Goal: Transaction & Acquisition: Purchase product/service

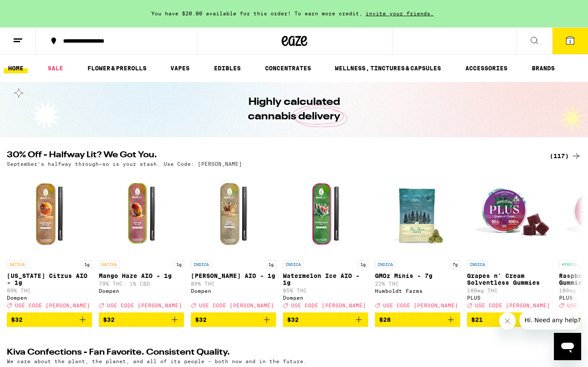
click at [556, 39] on button "1" at bounding box center [570, 41] width 36 height 26
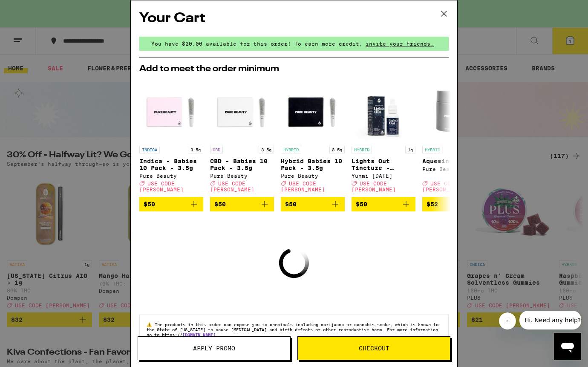
click at [440, 15] on icon at bounding box center [444, 13] width 13 height 13
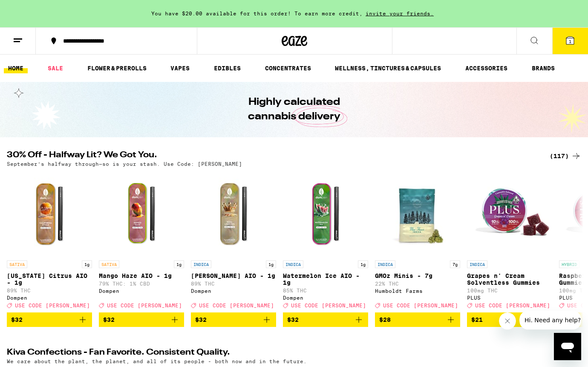
click at [21, 50] on button at bounding box center [18, 41] width 36 height 27
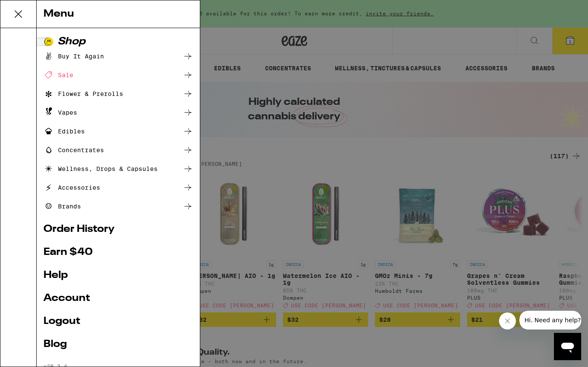
click at [58, 75] on div "Sale" at bounding box center [58, 75] width 30 height 10
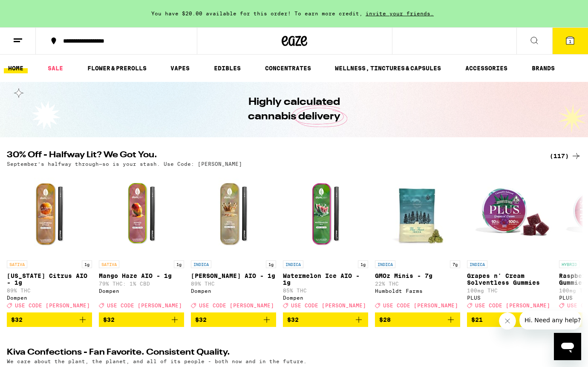
click at [20, 36] on icon at bounding box center [18, 40] width 10 height 10
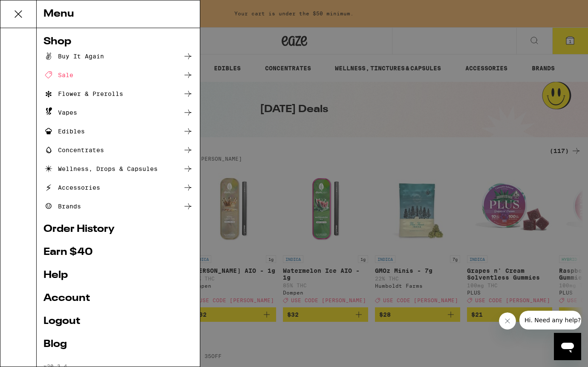
click at [69, 292] on ul "Shop Buy It Again Sale Flower & Prerolls Vapes Edibles Concentrates Wellness, D…" at bounding box center [118, 203] width 150 height 332
click at [70, 294] on link "Account" at bounding box center [118, 298] width 150 height 10
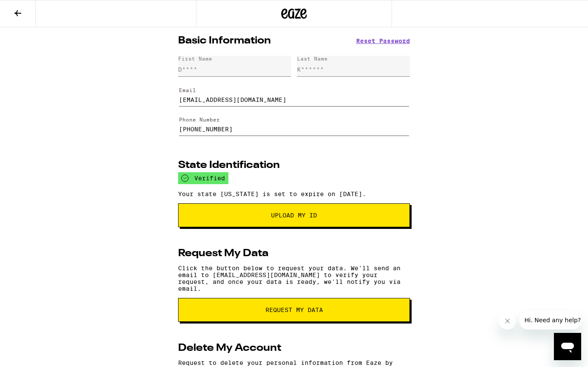
click at [11, 18] on button at bounding box center [18, 13] width 36 height 27
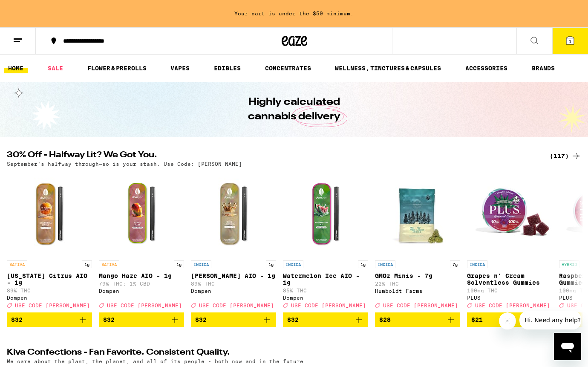
click at [16, 22] on div "Your cart is under the $50 minimum." at bounding box center [294, 13] width 588 height 27
click at [16, 45] on icon at bounding box center [18, 40] width 10 height 10
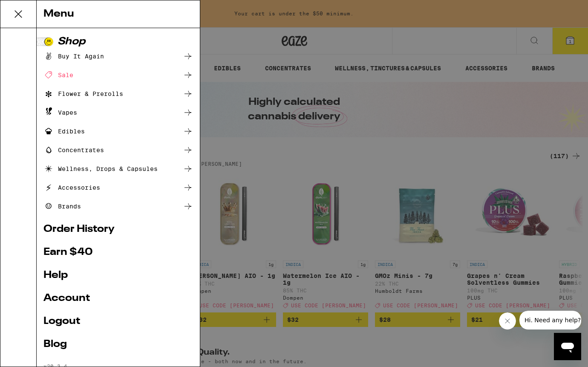
click at [300, 176] on div "Menu Shop Buy It Again Sale Flower & Prerolls Vapes Edibles Concentrates Wellne…" at bounding box center [294, 183] width 588 height 367
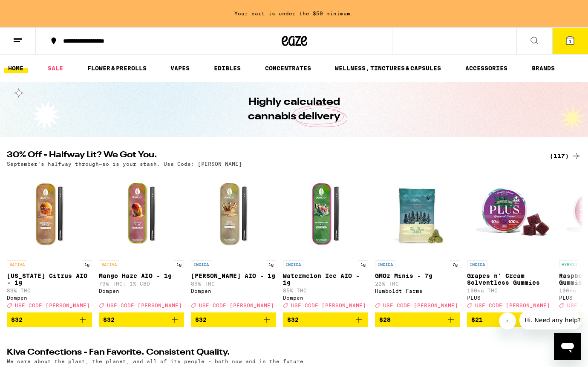
click at [36, 40] on button "**********" at bounding box center [116, 41] width 161 height 26
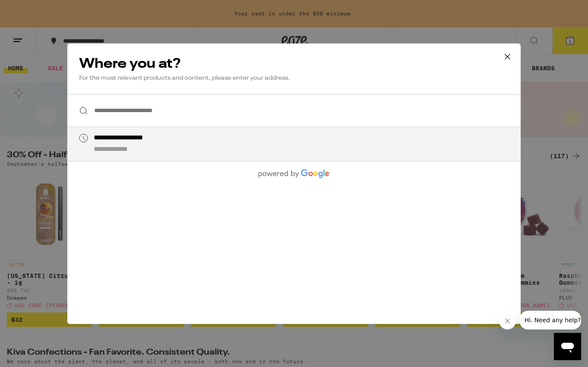
click at [132, 150] on div "**********" at bounding box center [122, 149] width 57 height 9
type input "**********"
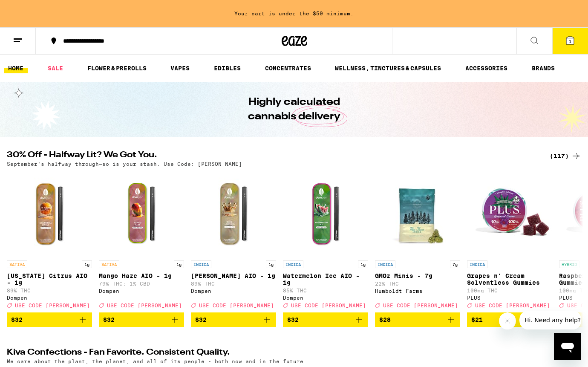
click at [19, 42] on icon at bounding box center [18, 40] width 10 height 10
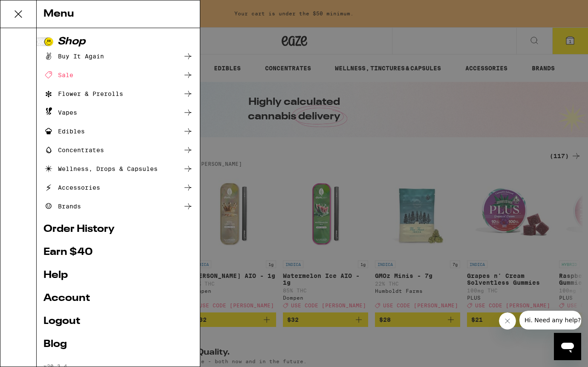
click at [374, 106] on div "Menu Shop Buy It Again Sale Flower & Prerolls Vapes Edibles Concentrates Wellne…" at bounding box center [294, 183] width 588 height 367
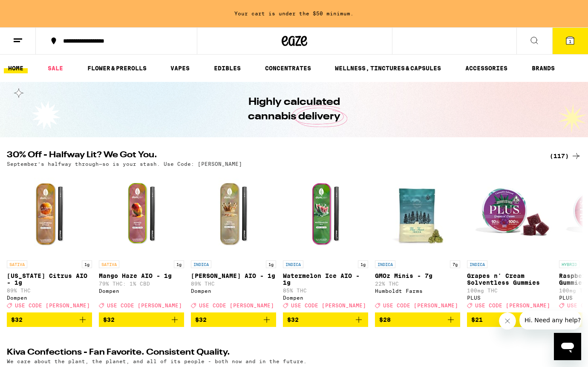
click at [10, 56] on ul "HOME SALE FLOWER & PREROLLS VAPES EDIBLES CONCENTRATES WELLNESS, TINCTURES & CA…" at bounding box center [294, 68] width 588 height 27
click at [16, 50] on button at bounding box center [18, 41] width 36 height 27
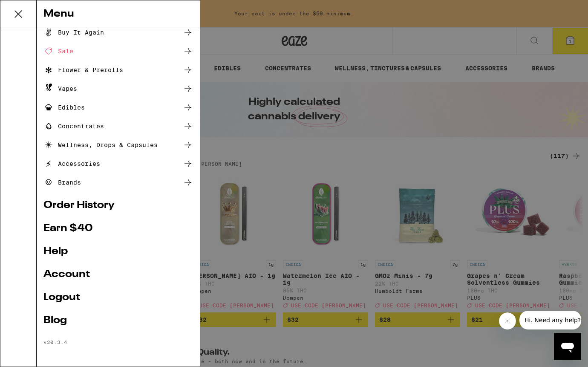
scroll to position [24, 0]
click at [77, 206] on link "Order History" at bounding box center [118, 205] width 150 height 10
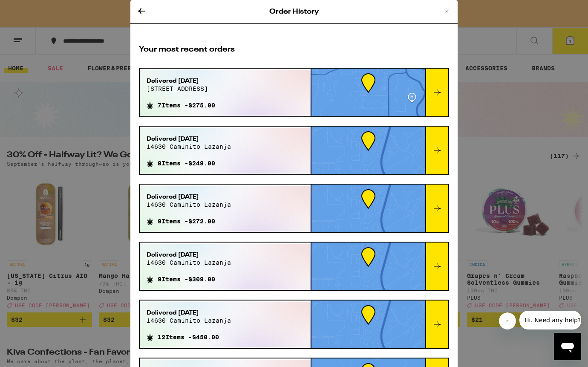
click at [446, 80] on div at bounding box center [436, 93] width 23 height 48
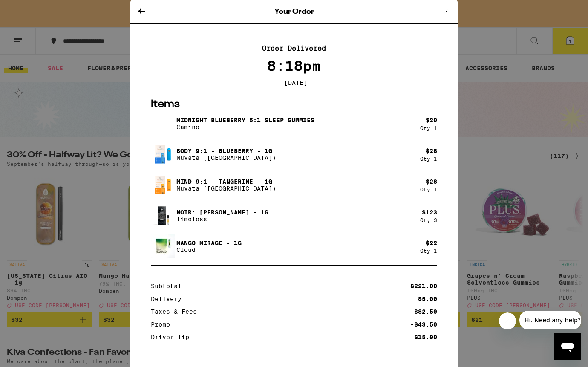
click at [165, 190] on img at bounding box center [163, 185] width 24 height 24
click at [180, 189] on p "Nuvata ([GEOGRAPHIC_DATA])" at bounding box center [226, 188] width 100 height 7
click at [188, 190] on p "Nuvata ([GEOGRAPHIC_DATA])" at bounding box center [226, 188] width 100 height 7
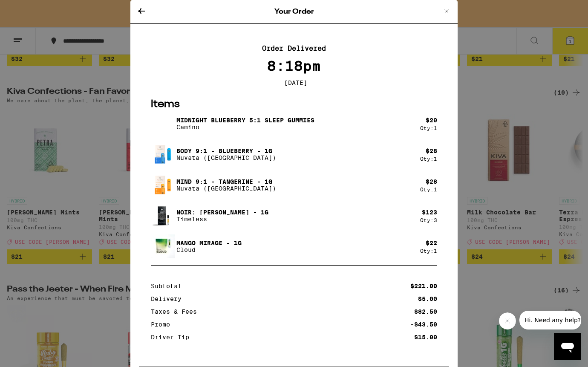
click at [213, 154] on p "Body 9:1 - Blueberry - 1g" at bounding box center [226, 150] width 100 height 7
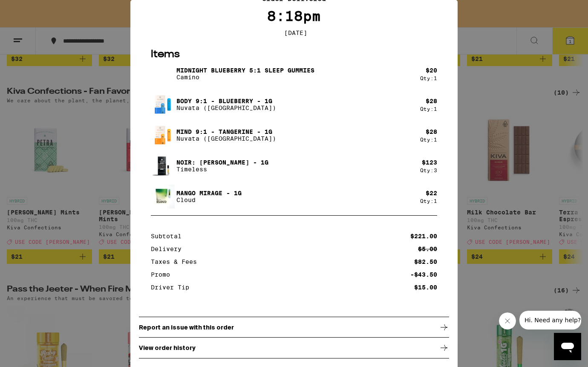
scroll to position [53, 0]
click at [201, 345] on div "View order history" at bounding box center [294, 347] width 310 height 21
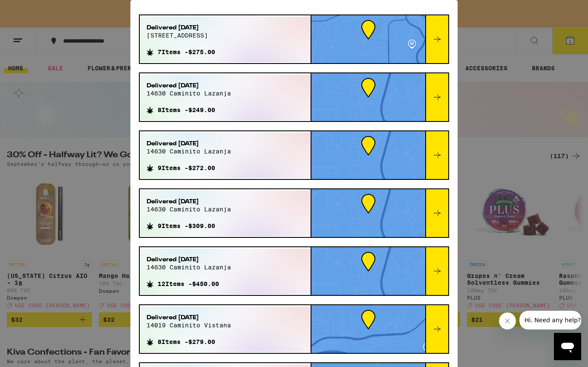
click at [440, 96] on icon at bounding box center [437, 97] width 10 height 10
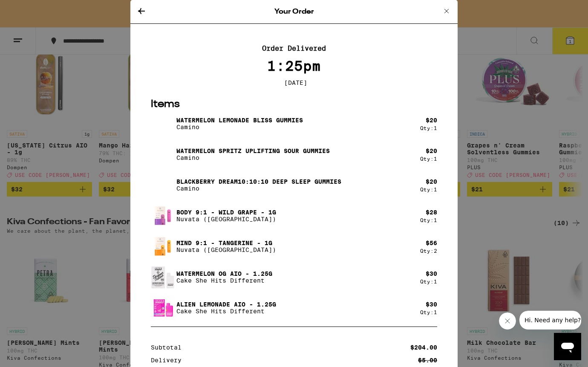
click at [140, 14] on icon at bounding box center [141, 11] width 10 height 10
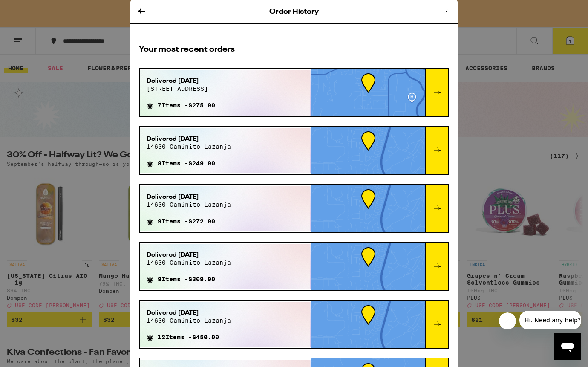
click at [174, 58] on div "Your most recent orders Delivered [DATE] [STREET_ADDRESS] 7 Items - $275.00 Del…" at bounding box center [293, 346] width 327 height 620
click at [58, 123] on div "Order History Your most recent orders Delivered [DATE] [STREET_ADDRESS] 7 Items…" at bounding box center [294, 183] width 588 height 367
click at [445, 12] on icon at bounding box center [446, 11] width 10 height 10
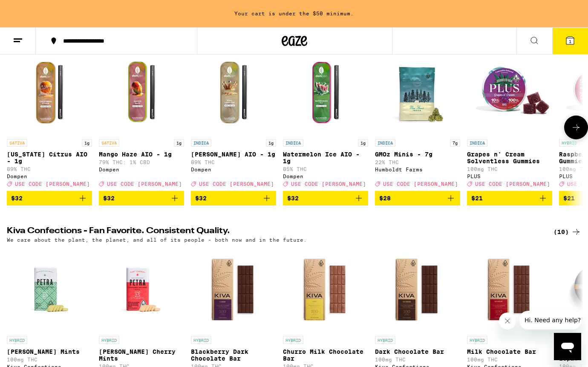
scroll to position [133, 0]
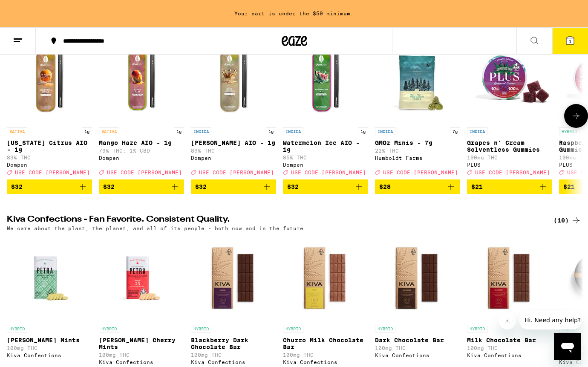
click at [570, 120] on button at bounding box center [576, 116] width 24 height 24
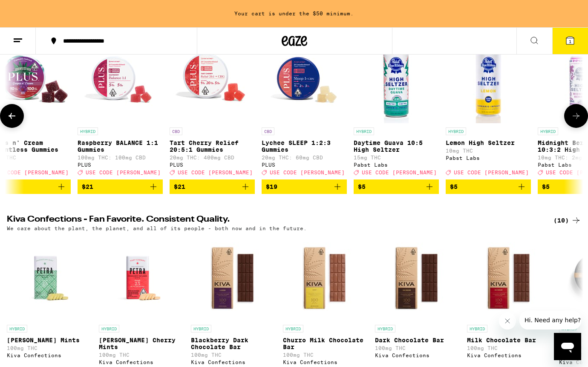
click at [570, 120] on button at bounding box center [576, 116] width 24 height 24
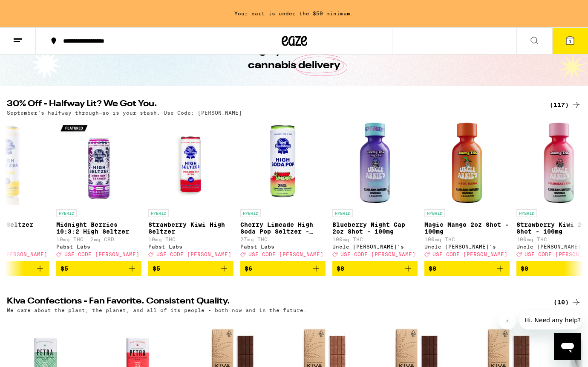
scroll to position [13, 0]
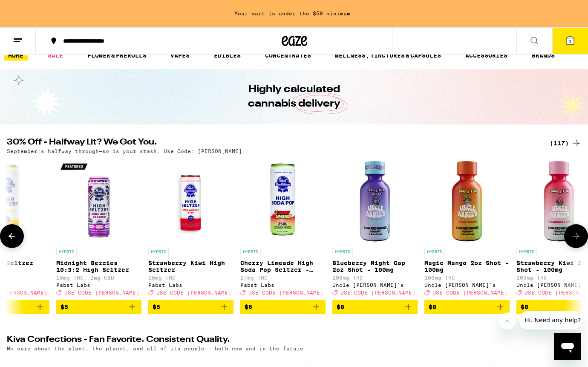
click at [573, 241] on icon at bounding box center [576, 236] width 10 height 10
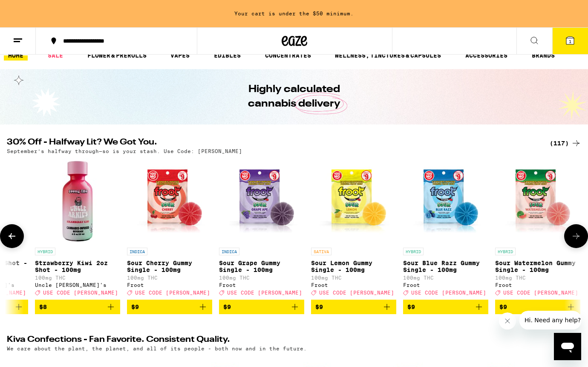
click at [573, 241] on icon at bounding box center [576, 236] width 10 height 10
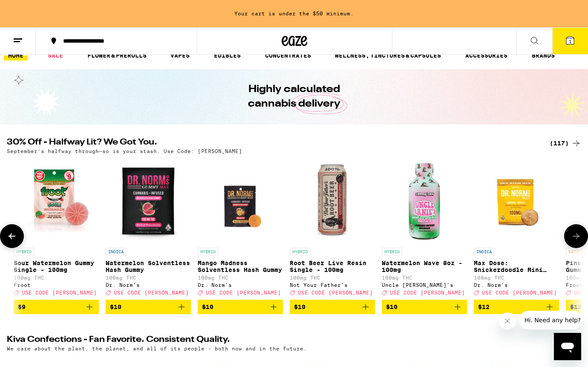
click at [573, 241] on icon at bounding box center [576, 236] width 10 height 10
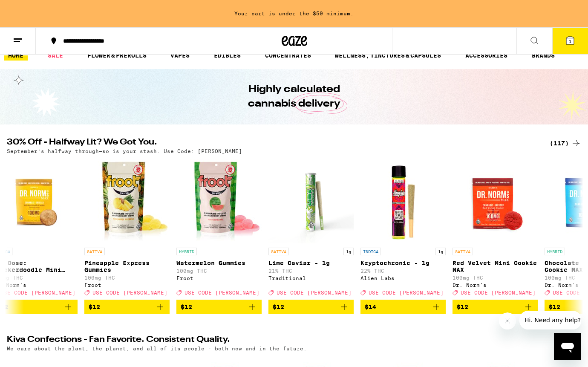
scroll to position [0, 0]
click at [55, 63] on ul "HOME SALE FLOWER & PREROLLS VAPES EDIBLES CONCENTRATES WELLNESS, TINCTURES & CA…" at bounding box center [294, 55] width 588 height 27
click at [55, 62] on ul "HOME SALE FLOWER & PREROLLS VAPES EDIBLES CONCENTRATES WELLNESS, TINCTURES & CA…" at bounding box center [294, 55] width 588 height 27
click at [55, 60] on link "SALE" at bounding box center [55, 55] width 24 height 10
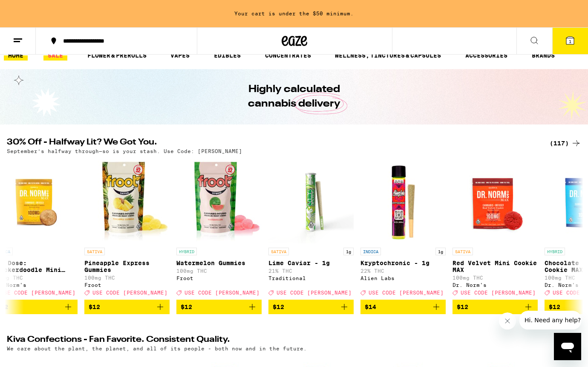
click at [55, 60] on link "SALE" at bounding box center [55, 55] width 24 height 10
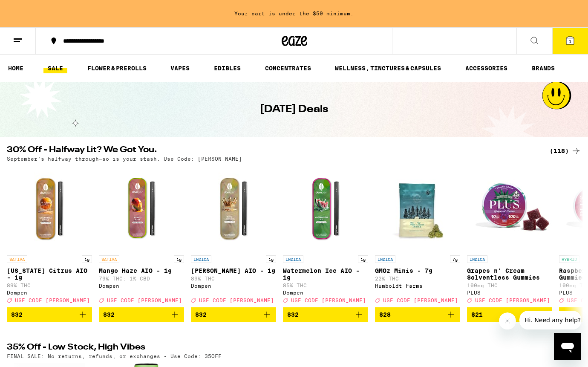
click at [564, 153] on div "(118)" at bounding box center [566, 151] width 32 height 10
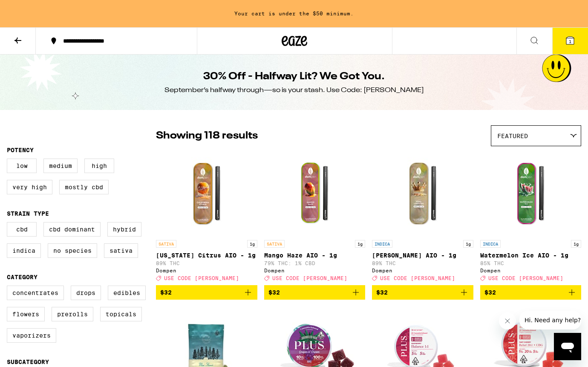
click at [68, 35] on button "**********" at bounding box center [116, 41] width 161 height 26
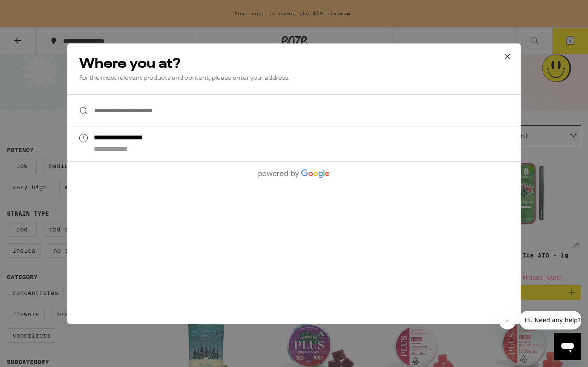
click at [43, 47] on div "**********" at bounding box center [294, 183] width 588 height 367
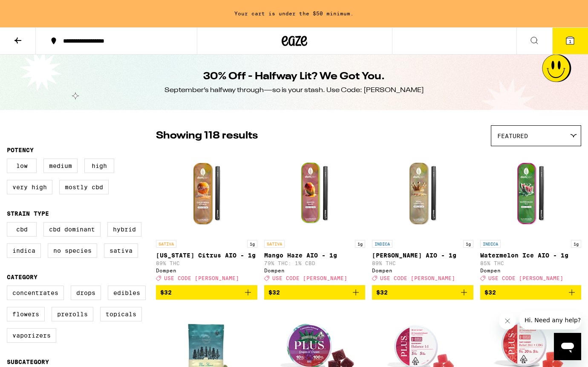
click at [30, 47] on button at bounding box center [18, 41] width 36 height 27
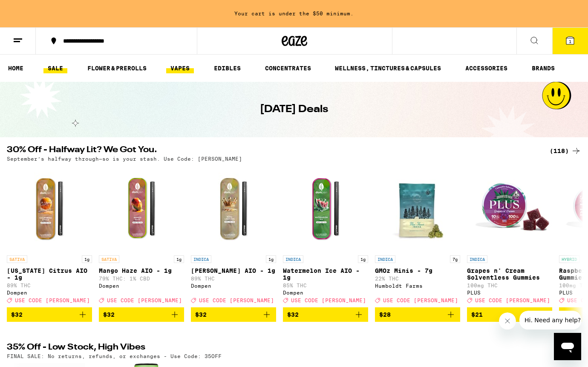
click at [190, 66] on link "VAPES" at bounding box center [180, 68] width 28 height 10
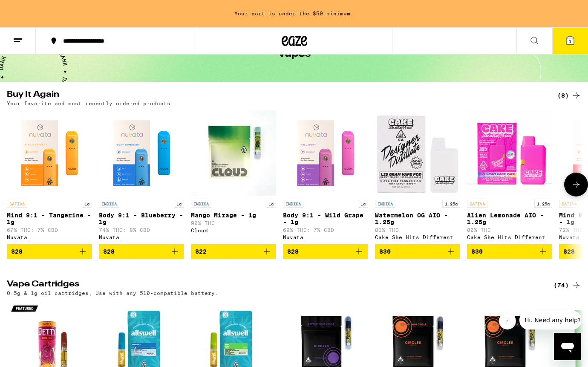
scroll to position [60, 0]
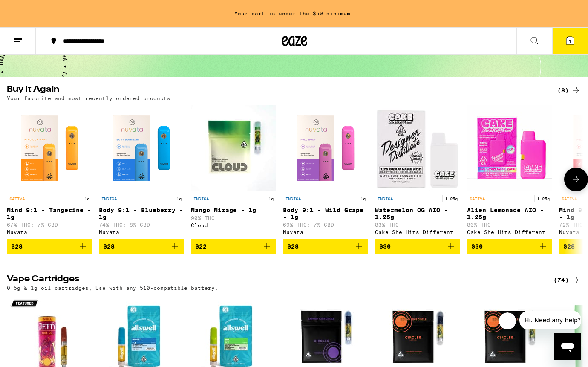
click at [578, 184] on icon at bounding box center [576, 179] width 10 height 10
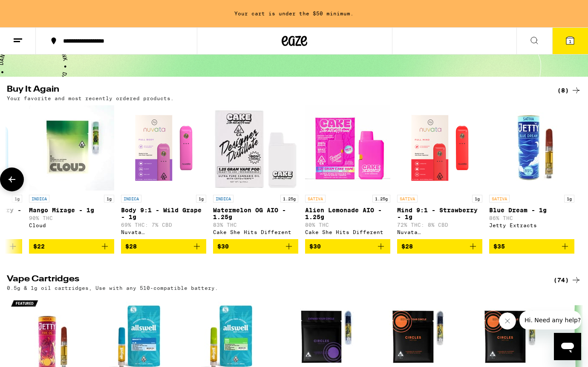
click at [578, 184] on div at bounding box center [576, 179] width 24 height 24
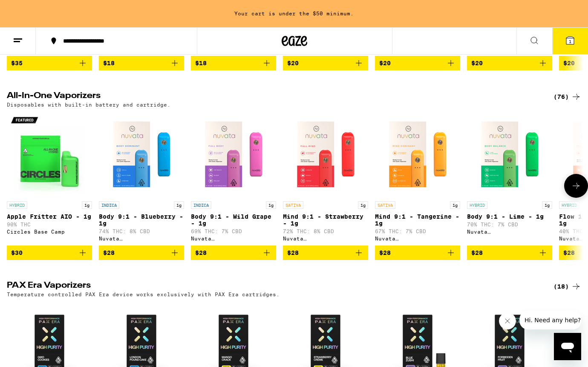
scroll to position [443, 0]
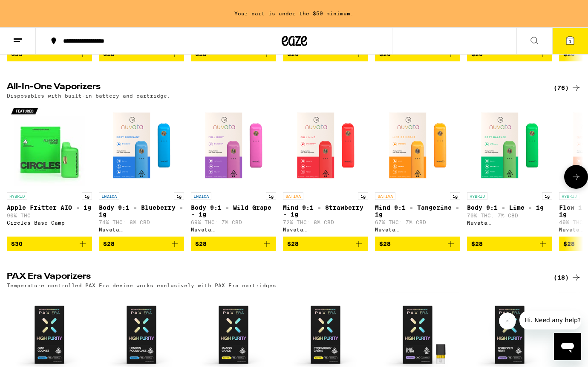
click at [264, 249] on icon "Add to bag" at bounding box center [267, 244] width 10 height 10
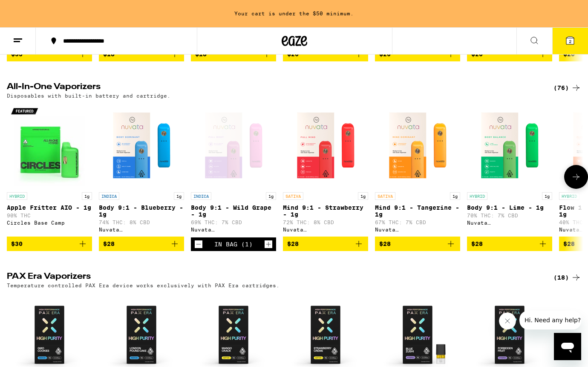
click at [444, 249] on span "$28" at bounding box center [417, 244] width 77 height 10
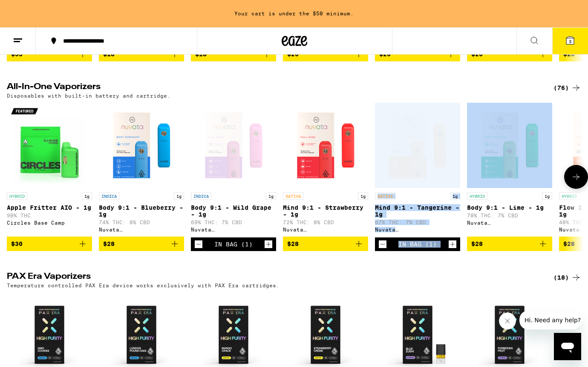
click at [444, 251] on div "In Bag (1)" at bounding box center [417, 244] width 85 height 14
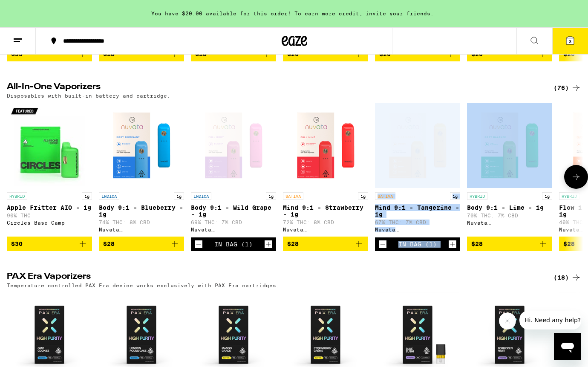
click at [451, 249] on icon "Increment" at bounding box center [453, 244] width 8 height 10
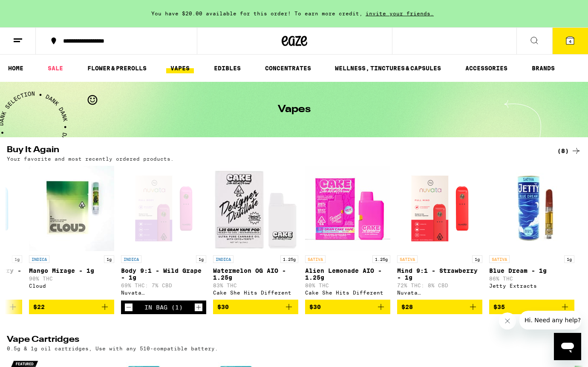
scroll to position [0, 0]
click at [550, 48] on button at bounding box center [534, 41] width 36 height 27
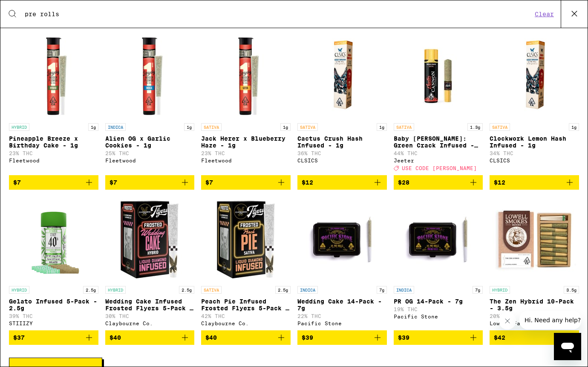
scroll to position [224, 0]
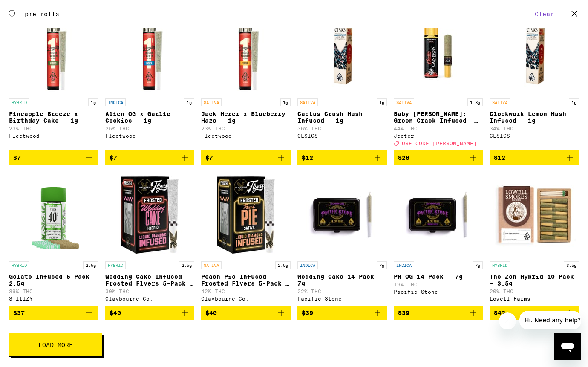
type input "pre rolls"
click at [78, 351] on button "Load More" at bounding box center [55, 345] width 93 height 24
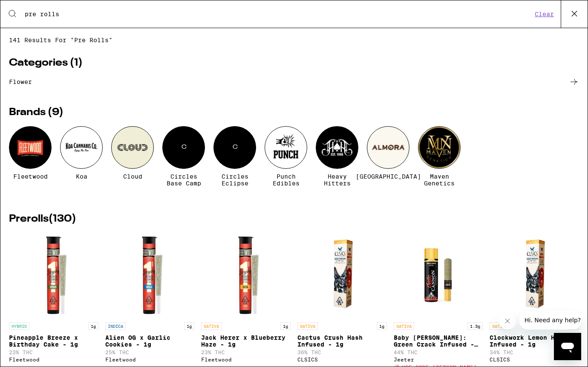
scroll to position [0, 0]
click at [574, 22] on button at bounding box center [574, 13] width 27 height 27
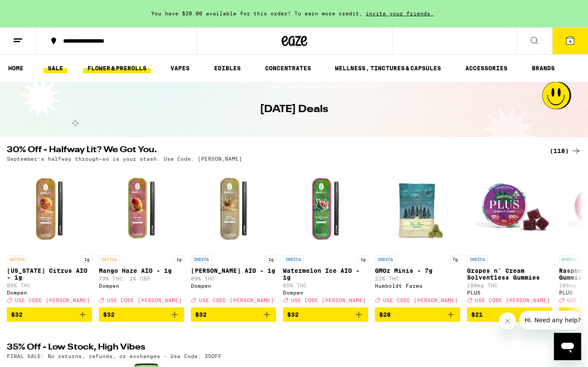
click at [132, 71] on link "FLOWER & PREROLLS" at bounding box center [117, 68] width 68 height 10
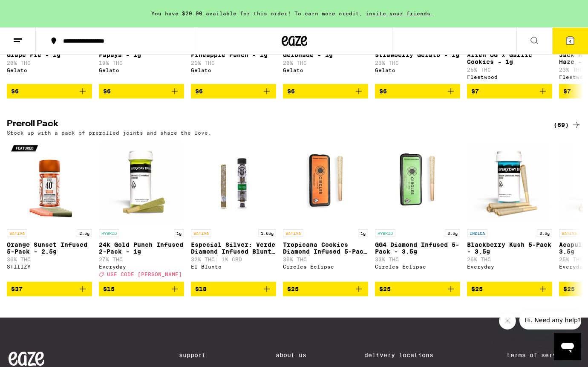
scroll to position [596, 0]
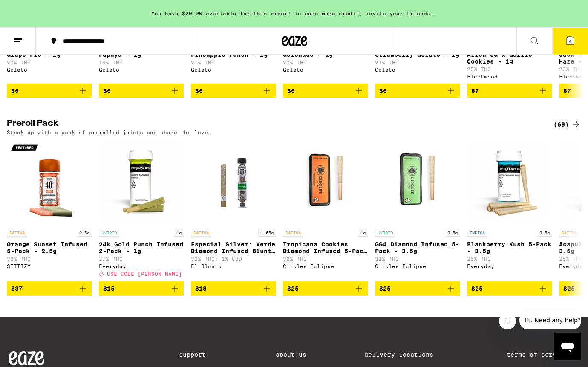
click at [560, 130] on div "(69)" at bounding box center [567, 124] width 28 height 10
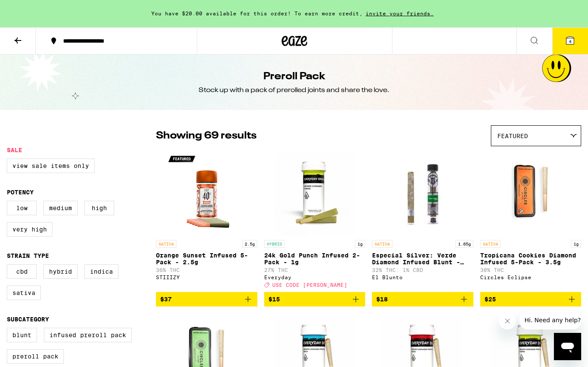
scroll to position [48, 0]
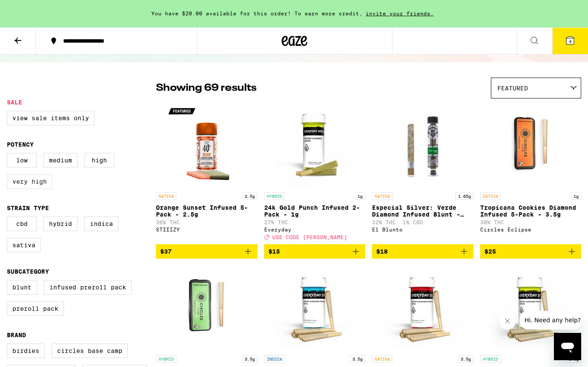
click at [46, 181] on label "Very High" at bounding box center [30, 181] width 46 height 14
click at [9, 155] on input "Very High" at bounding box center [9, 154] width 0 height 0
checkbox input "true"
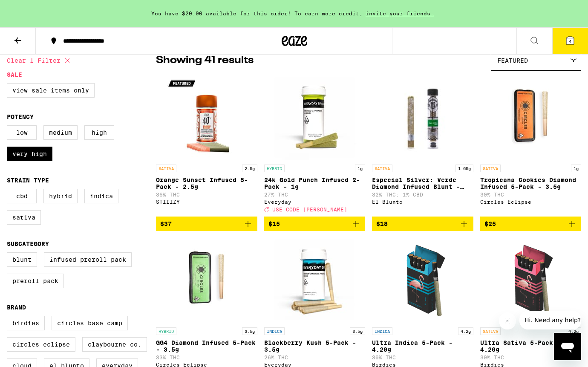
scroll to position [76, 0]
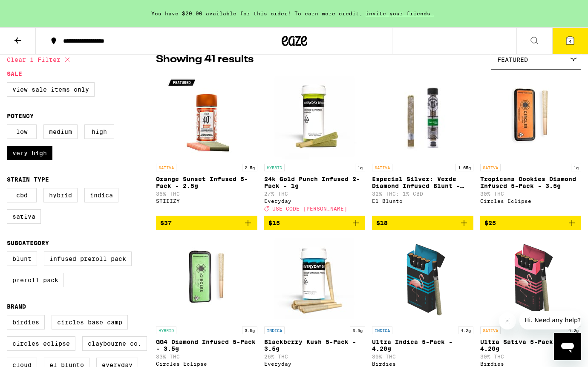
click at [301, 120] on img "Open page for 24k Gold Punch Infused 2-Pack - 1g from Everyday" at bounding box center [314, 116] width 85 height 85
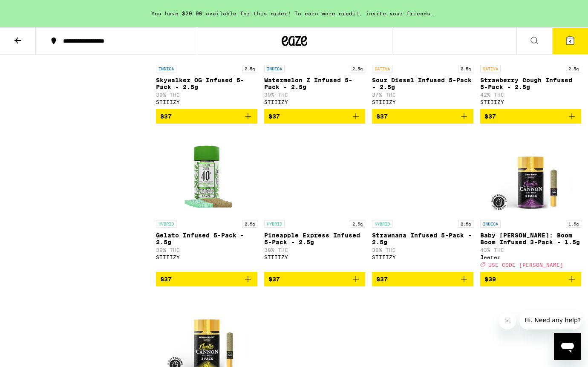
scroll to position [867, 0]
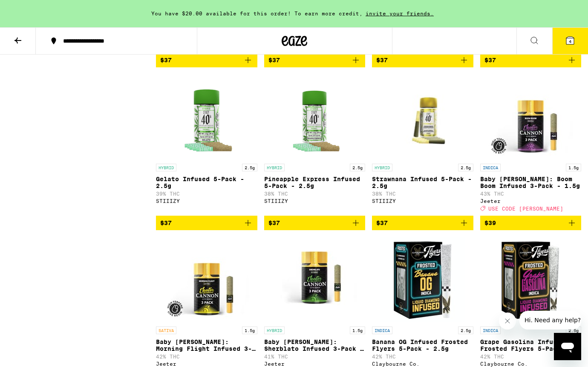
click at [351, 228] on icon "Add to bag" at bounding box center [356, 223] width 10 height 10
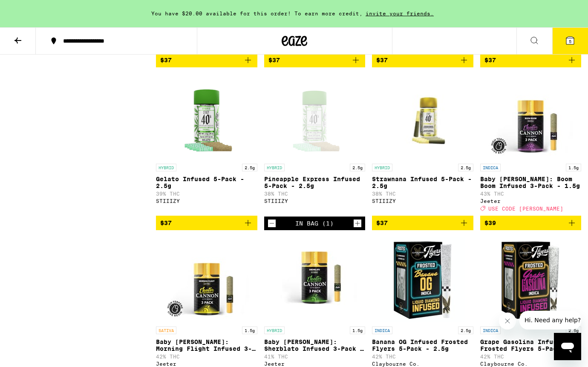
click at [580, 22] on div "You have $20.00 available for this order! To earn more credit, invite your frie…" at bounding box center [294, 13] width 588 height 27
click at [575, 34] on button "5" at bounding box center [570, 41] width 36 height 26
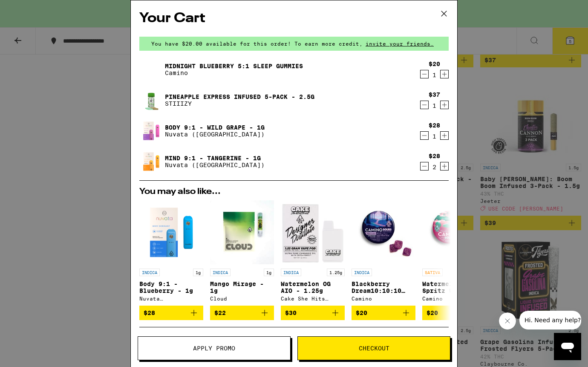
click at [423, 72] on icon "Decrement" at bounding box center [424, 74] width 8 height 10
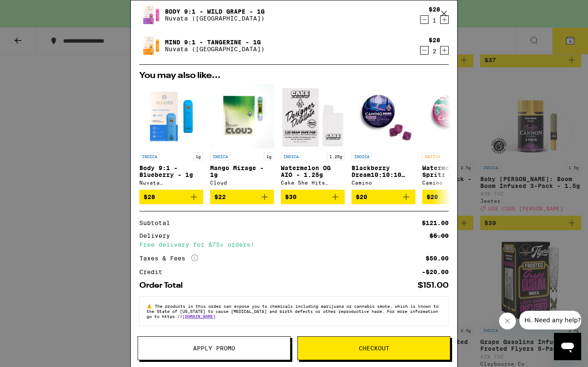
scroll to position [90, 0]
click at [370, 351] on span "Checkout" at bounding box center [374, 348] width 31 height 6
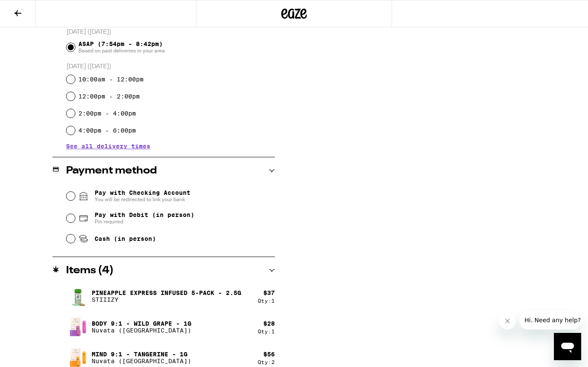
scroll to position [243, 0]
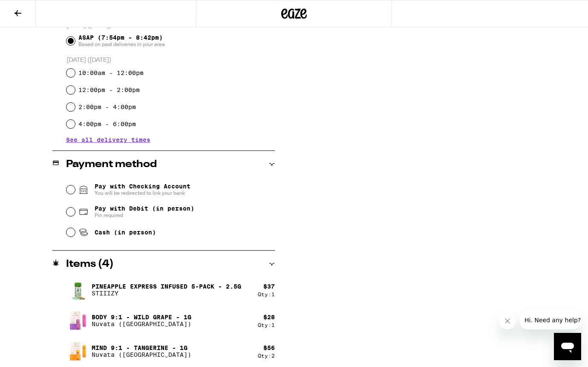
click at [100, 207] on span "Pay with Debit (in person)" at bounding box center [145, 208] width 100 height 7
click at [75, 207] on input "Pay with Debit (in person) Pin required" at bounding box center [70, 211] width 9 height 9
radio input "true"
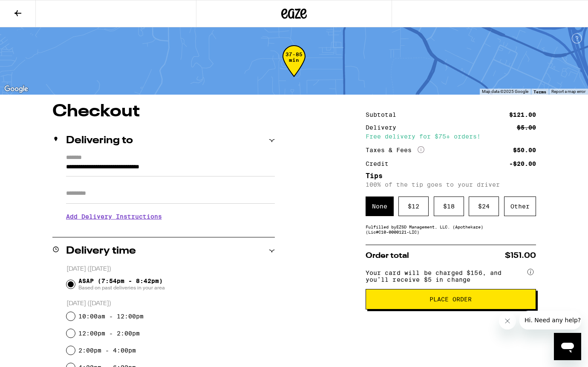
scroll to position [0, 0]
click at [443, 209] on div "$ 18" at bounding box center [449, 206] width 30 height 20
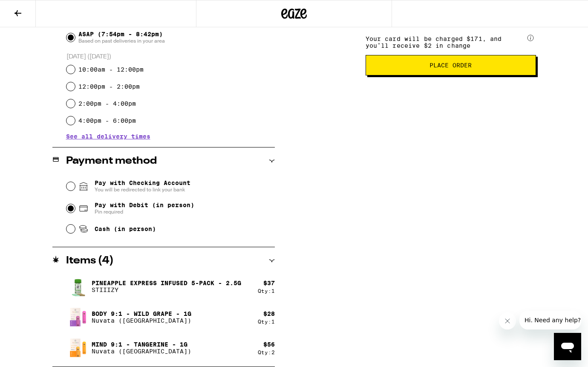
scroll to position [247, 0]
click at [455, 68] on span "Place Order" at bounding box center [450, 65] width 42 height 6
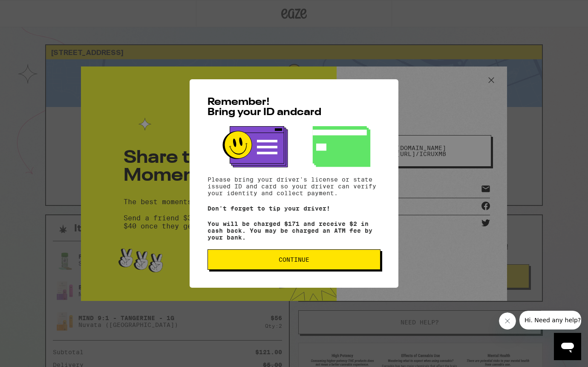
click at [283, 262] on span "Continue" at bounding box center [294, 259] width 31 height 6
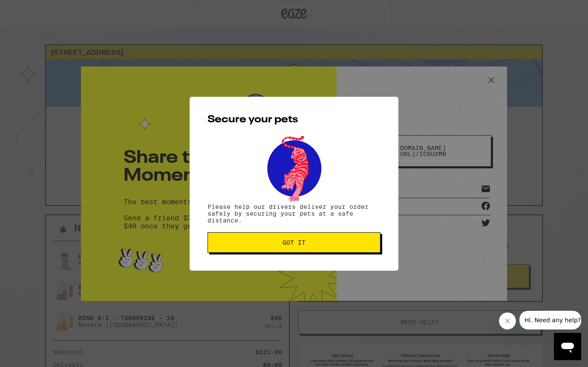
click at [284, 241] on span "Got it" at bounding box center [293, 242] width 23 height 6
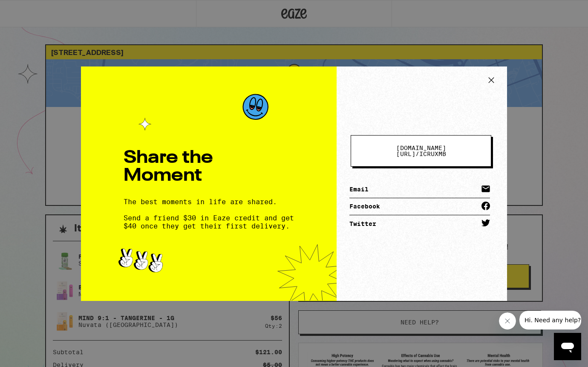
click at [489, 78] on icon at bounding box center [491, 79] width 5 height 5
